Goal: Information Seeking & Learning: Learn about a topic

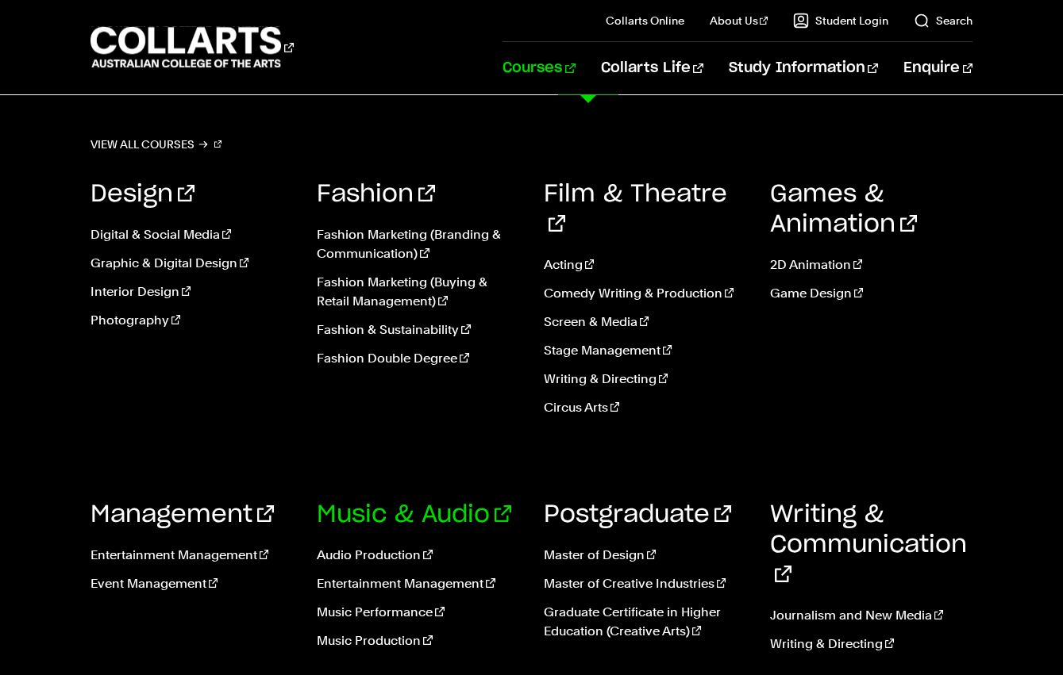
click at [417, 503] on link "Music & Audio" at bounding box center [414, 515] width 194 height 24
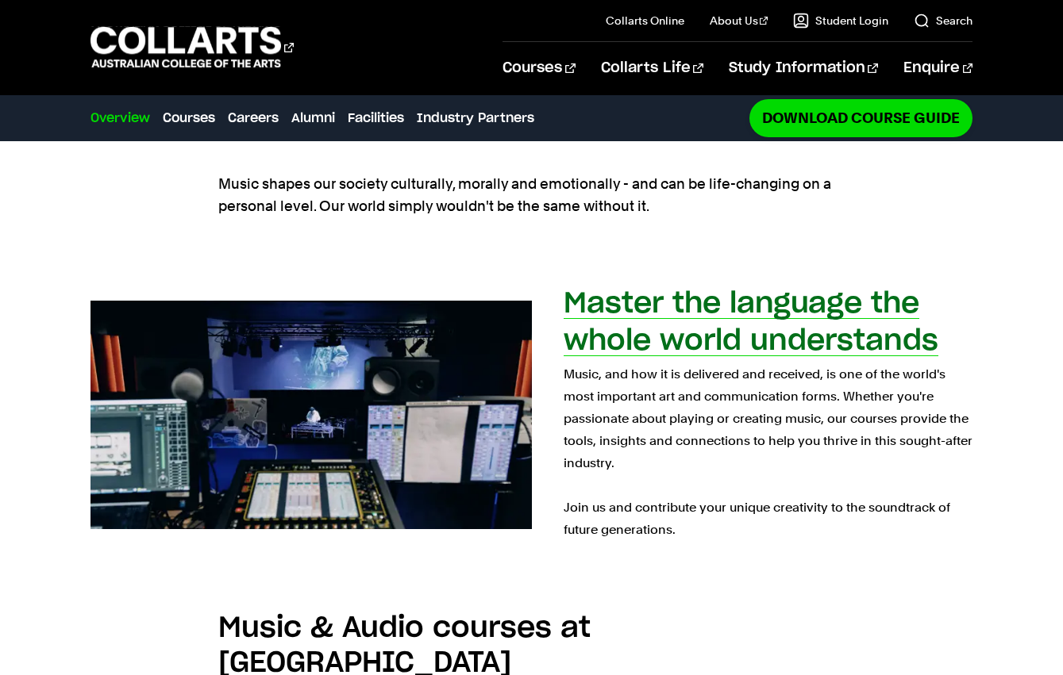
scroll to position [717, 0]
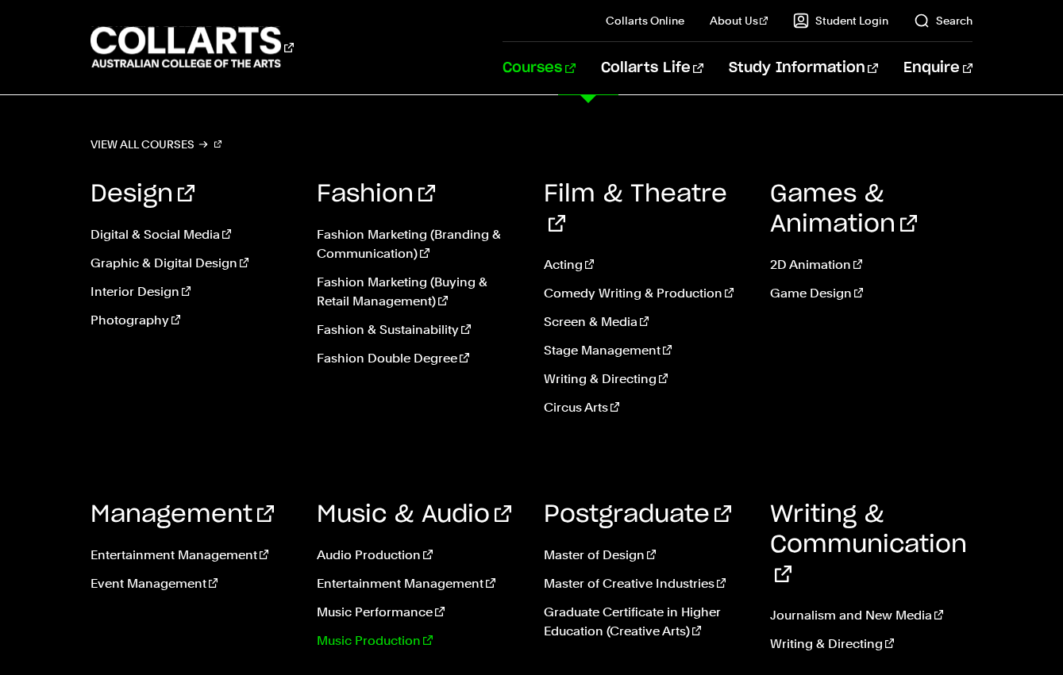
click at [391, 632] on link "Music Production" at bounding box center [418, 641] width 202 height 19
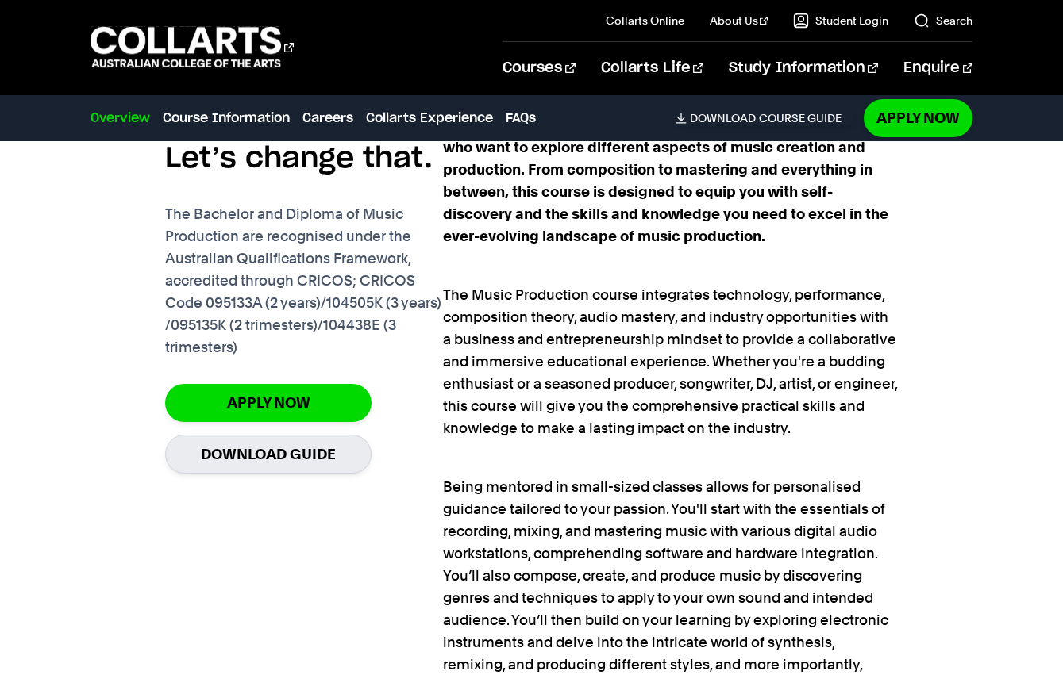
scroll to position [1079, 0]
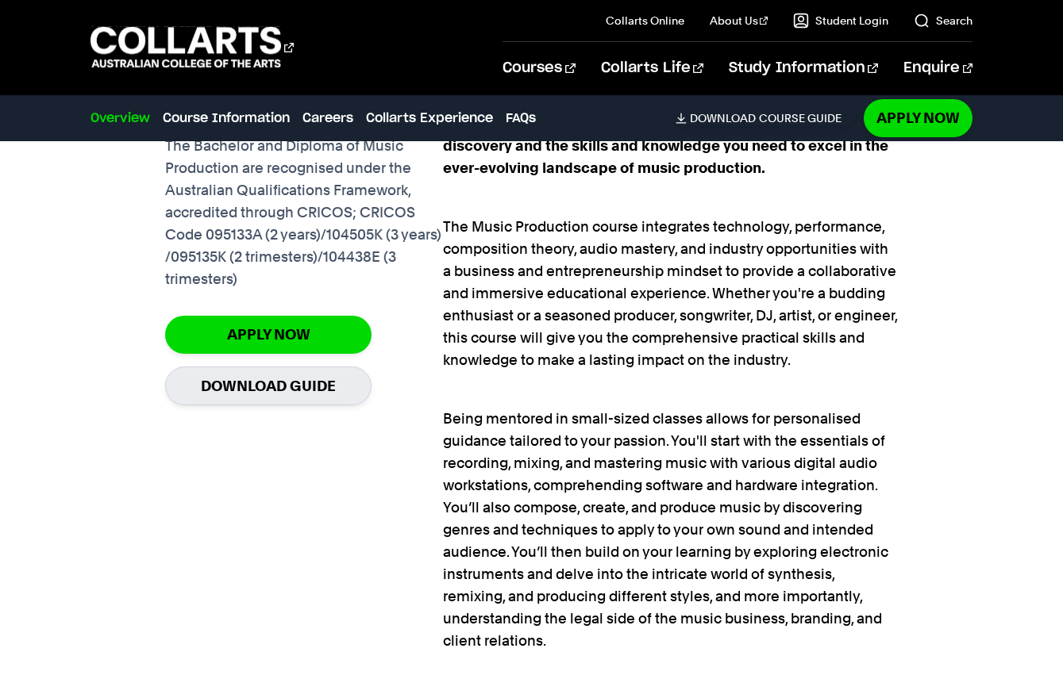
scroll to position [1148, 0]
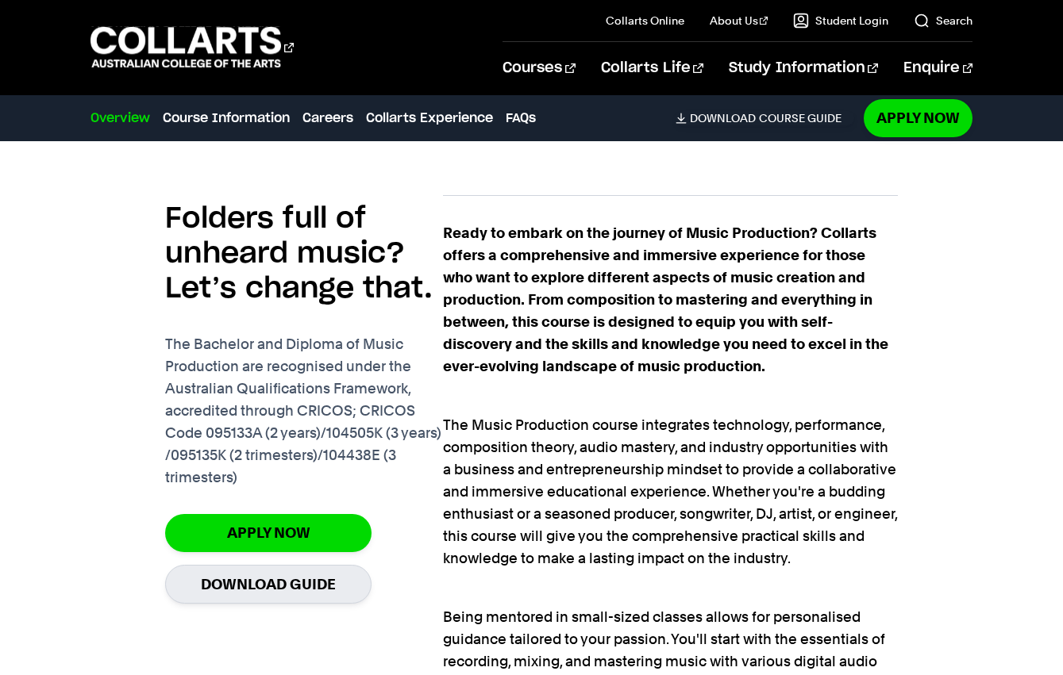
scroll to position [951, 0]
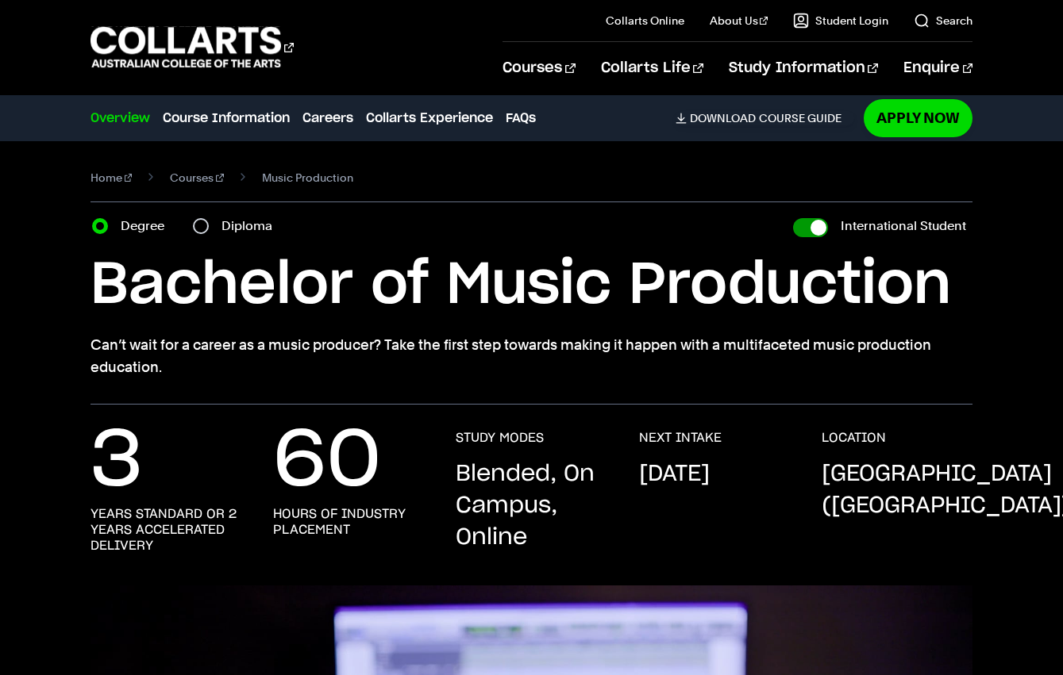
click at [819, 224] on input "International Student" at bounding box center [810, 227] width 35 height 19
checkbox input "false"
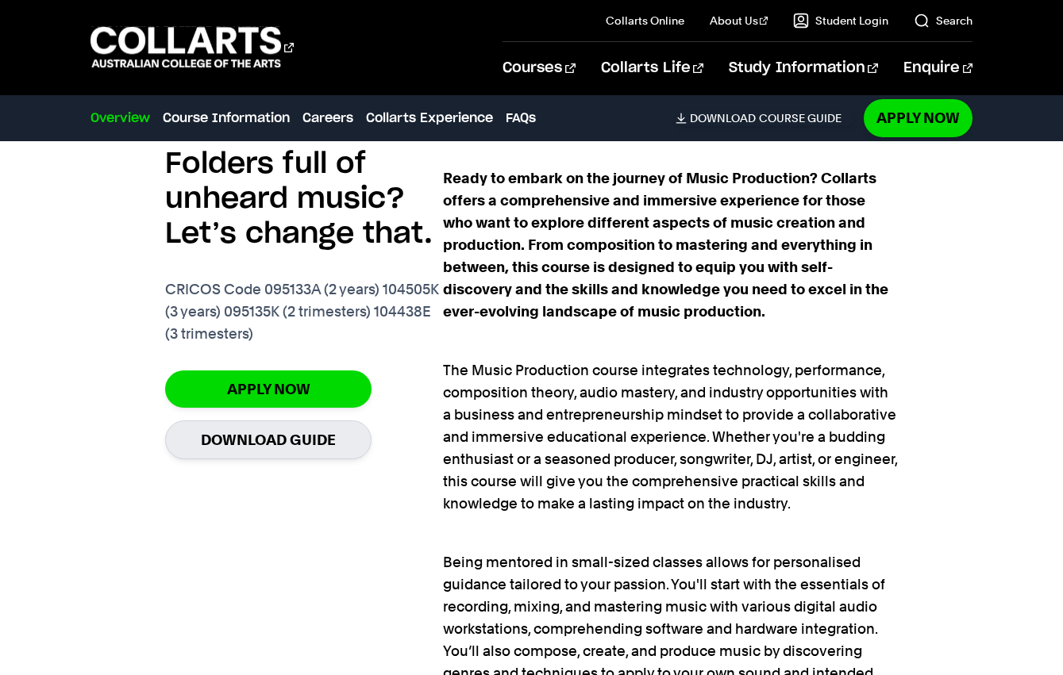
scroll to position [1078, 0]
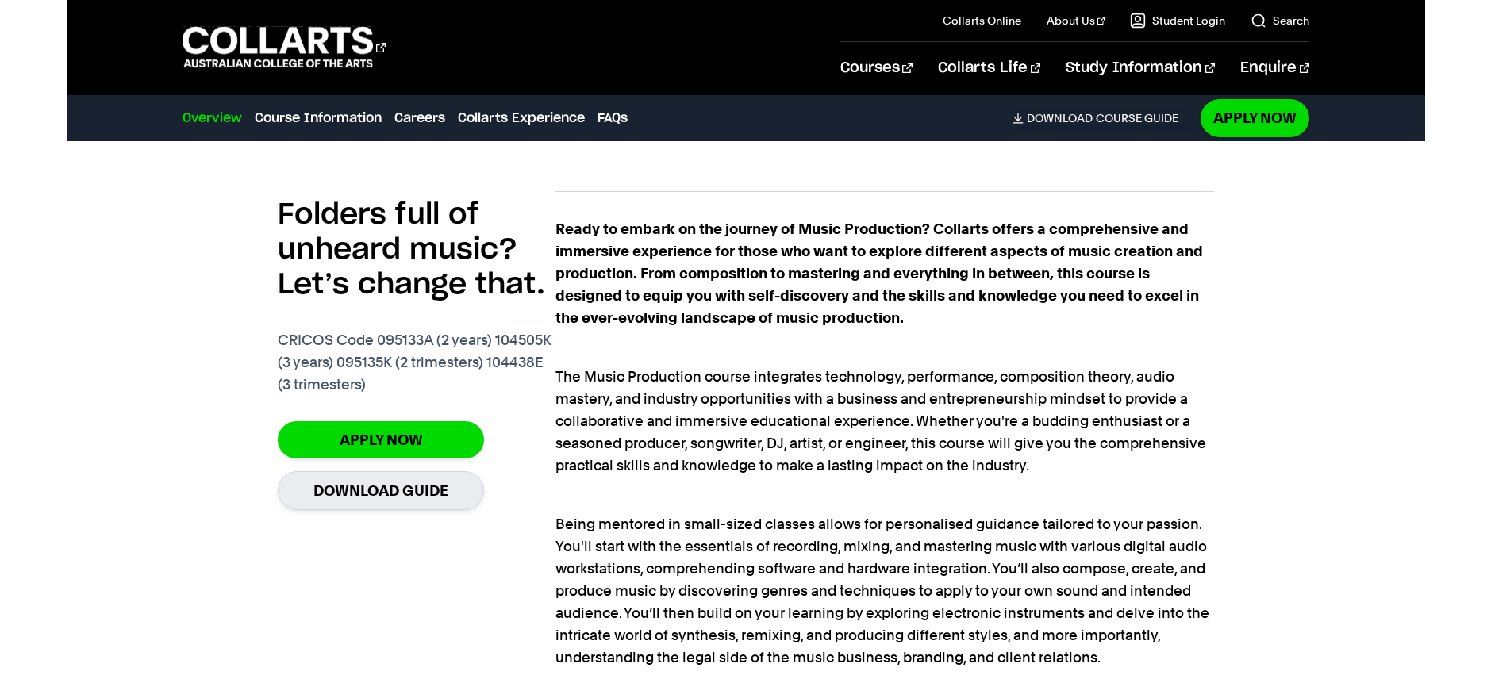
scroll to position [1116, 0]
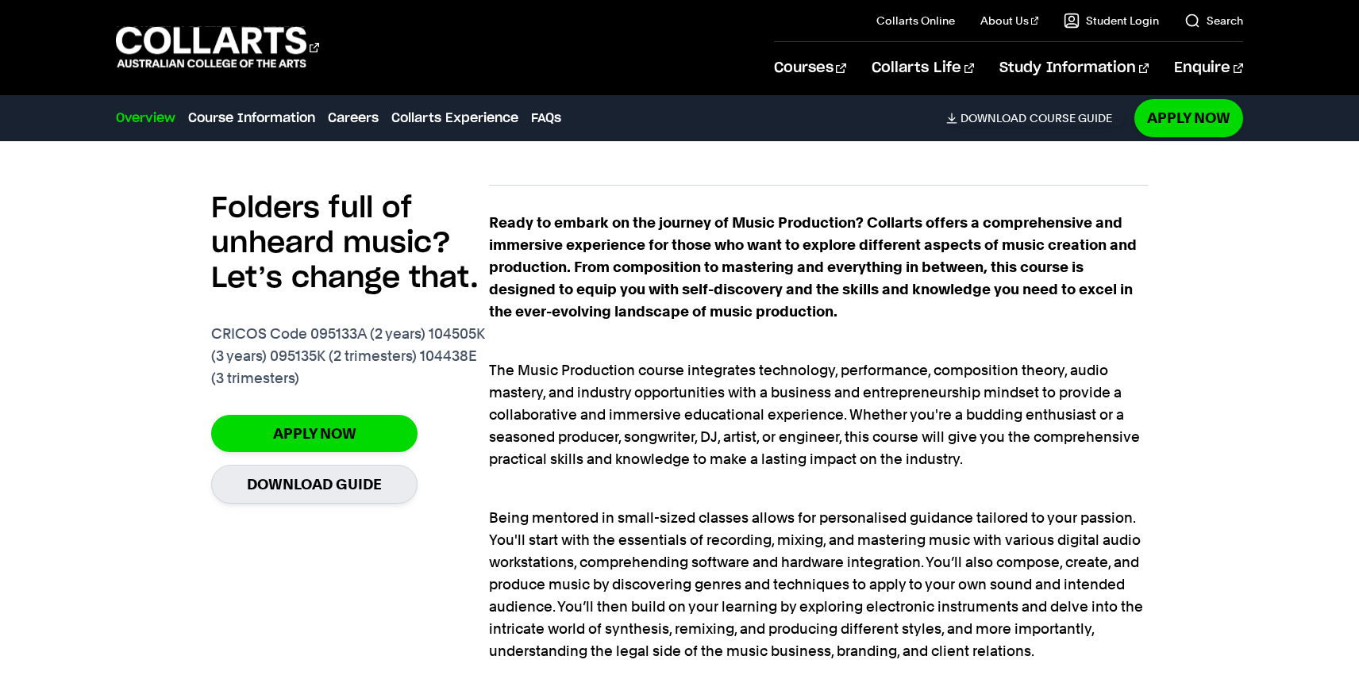
click at [318, 348] on p "CRICOS Code 095133A (2 years) 104505K (3 years) 095135K (2 trimesters) 104438E …" at bounding box center [350, 356] width 278 height 67
click at [759, 395] on p "The Music Production course integrates technology, performance, composition the…" at bounding box center [818, 403] width 658 height 133
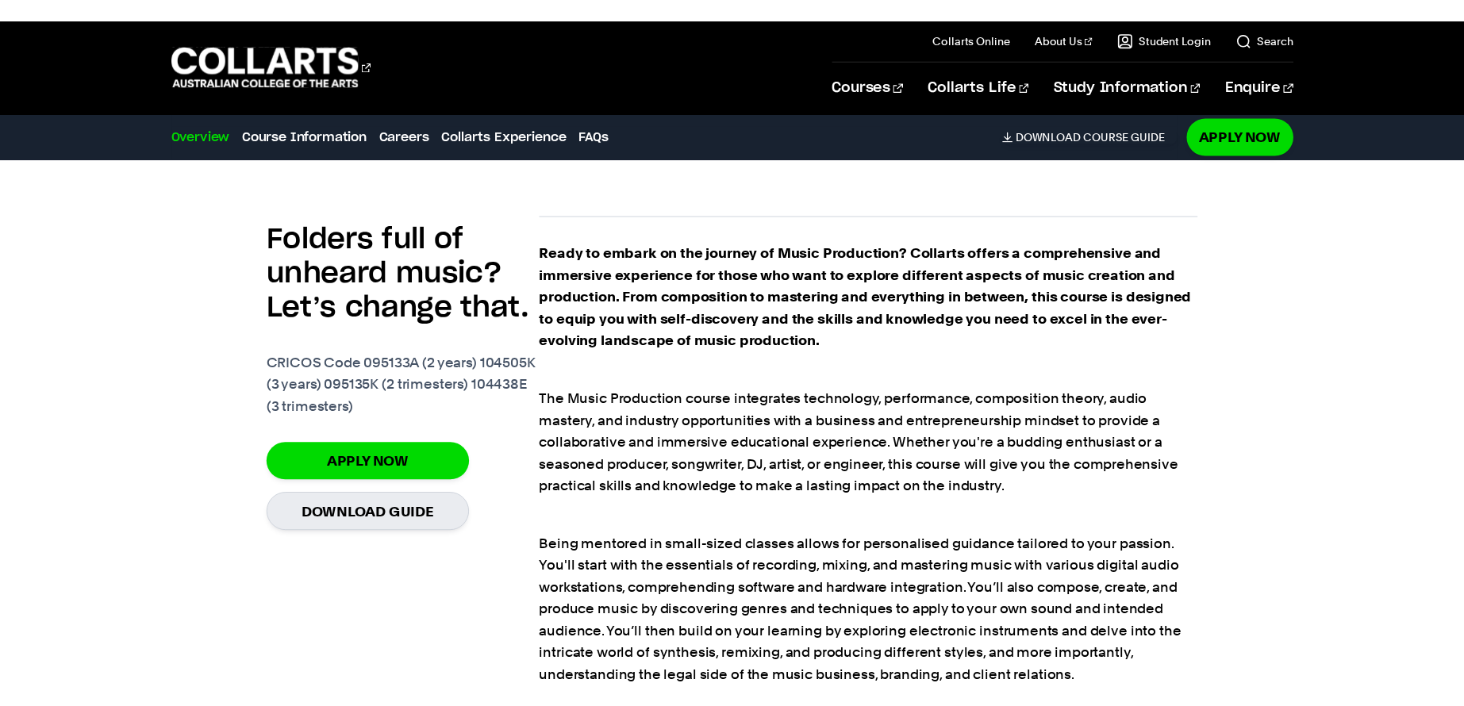
scroll to position [1110, 0]
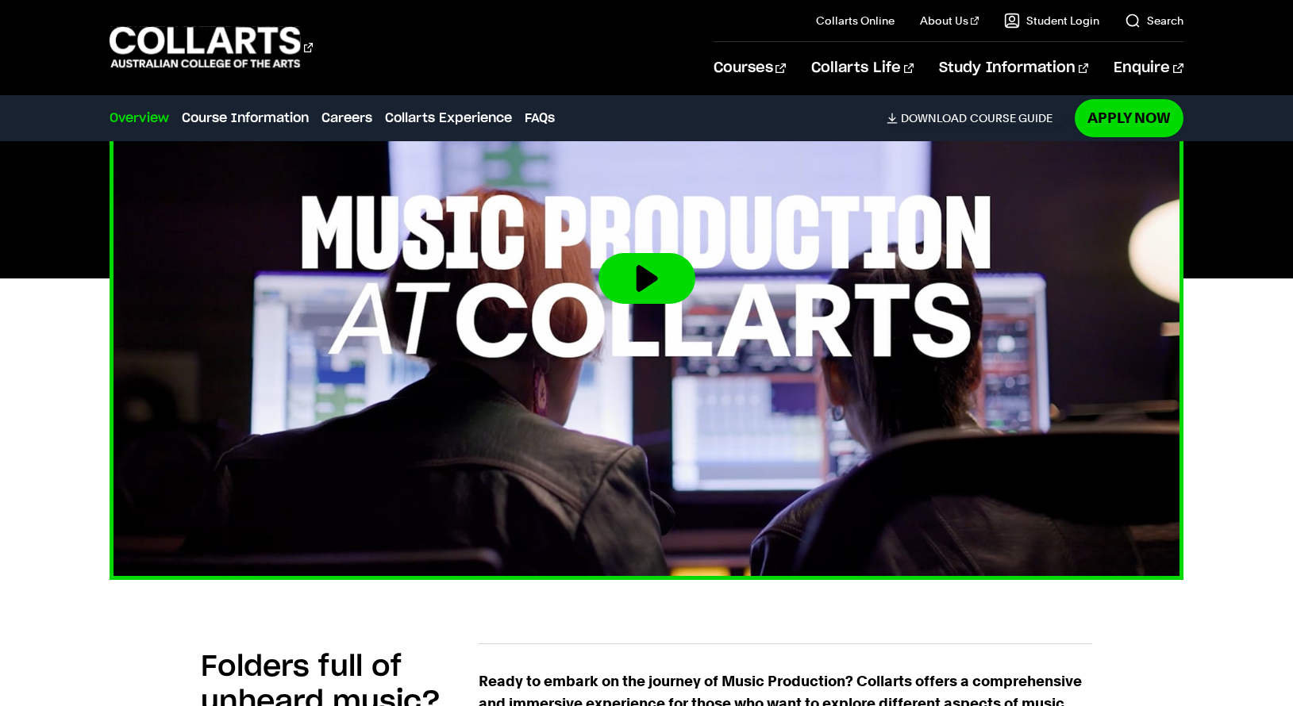
scroll to position [647, 0]
